Goal: Information Seeking & Learning: Learn about a topic

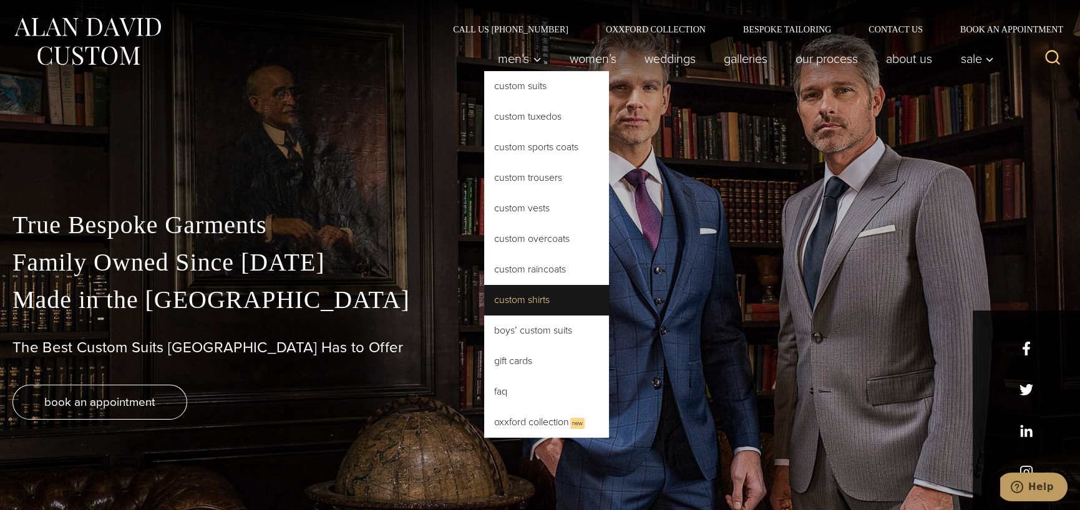
click at [539, 305] on link "Custom Shirts" at bounding box center [546, 300] width 125 height 30
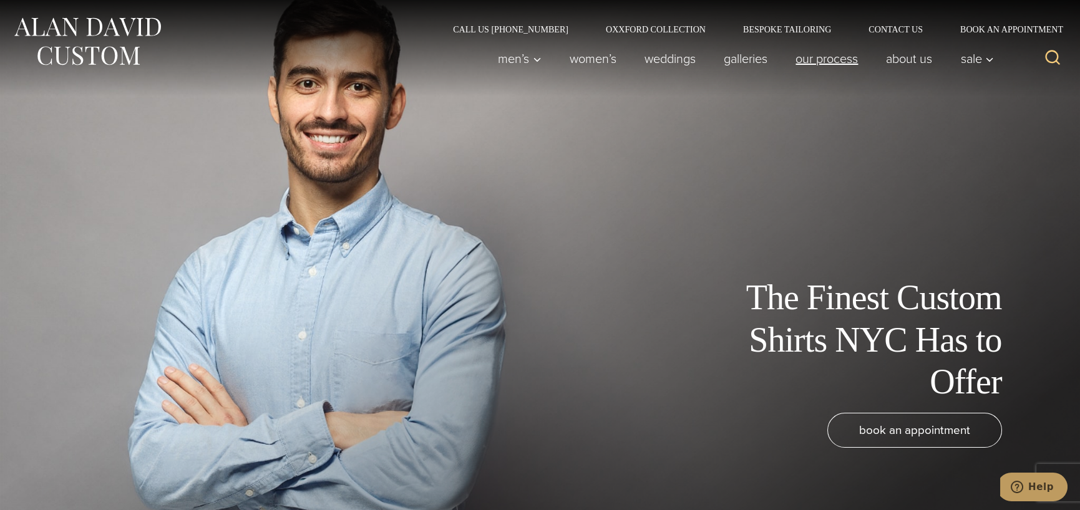
click at [805, 59] on link "Our Process" at bounding box center [827, 58] width 90 height 25
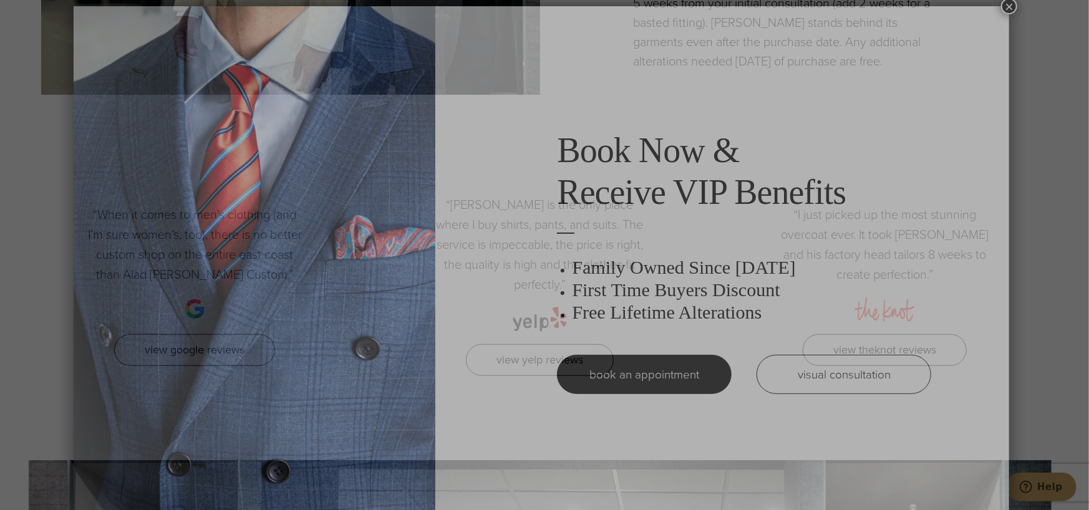
scroll to position [6, 0]
